Goal: Navigation & Orientation: Find specific page/section

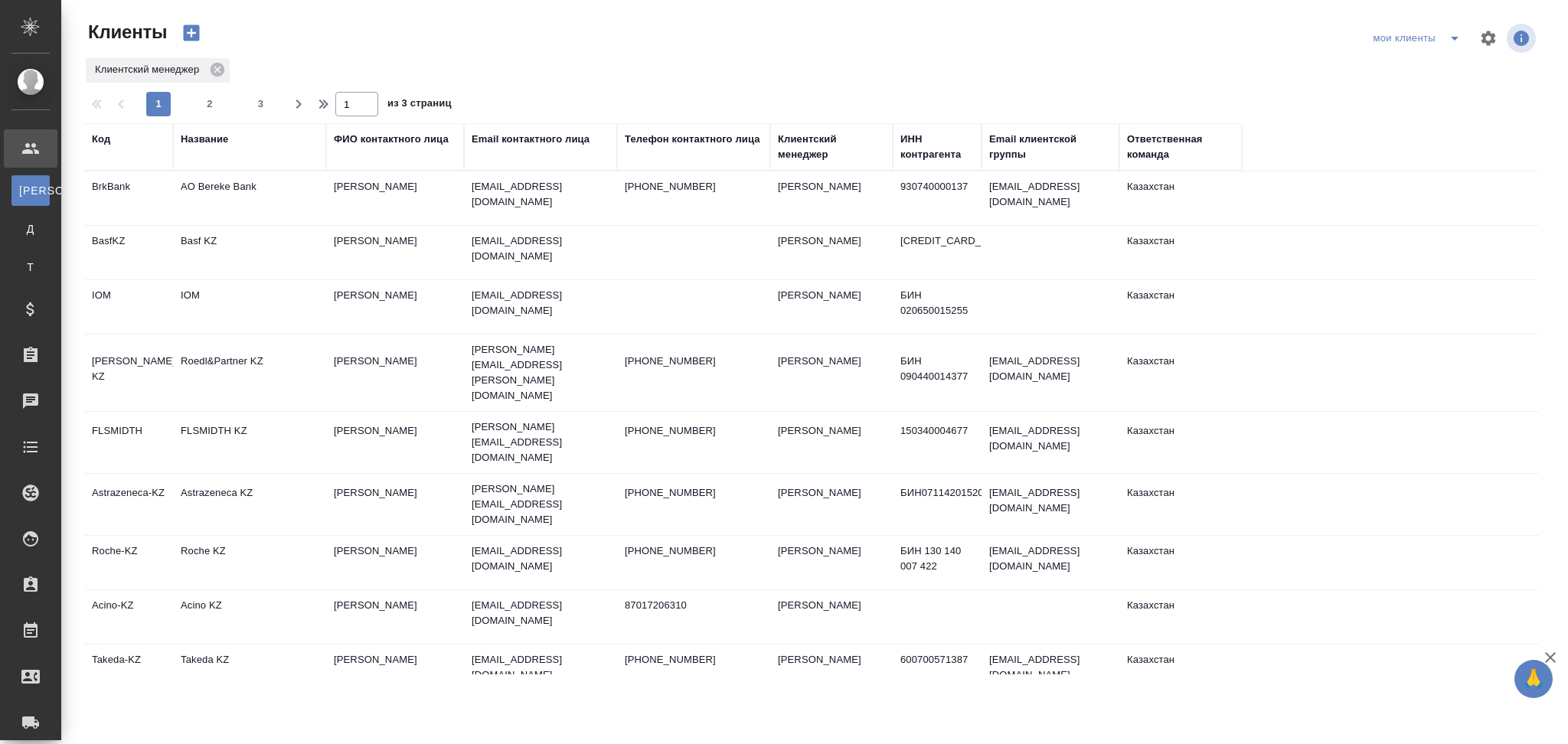
select select "RU"
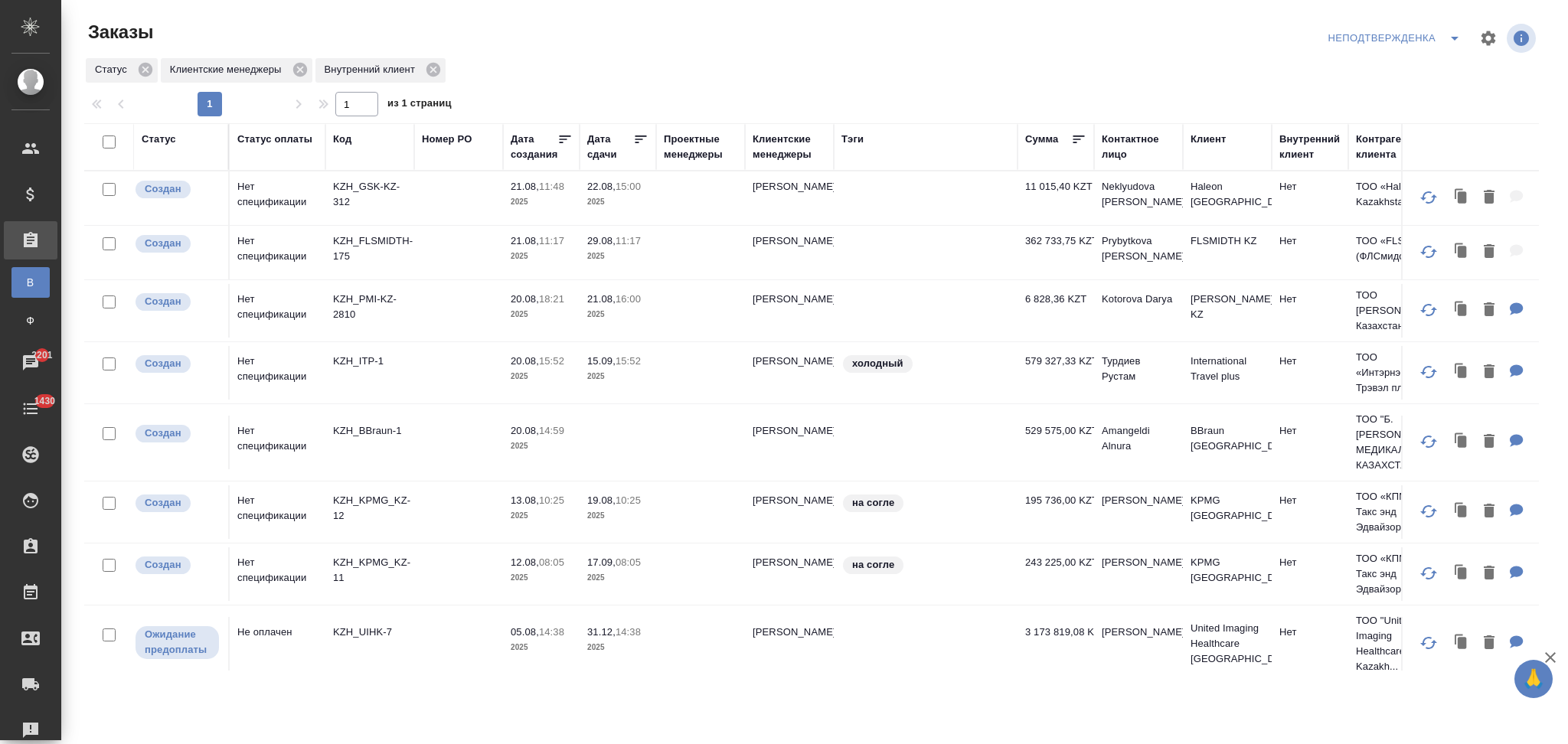
click at [431, 209] on td at bounding box center [459, 198] width 89 height 53
